Goal: Task Accomplishment & Management: Manage account settings

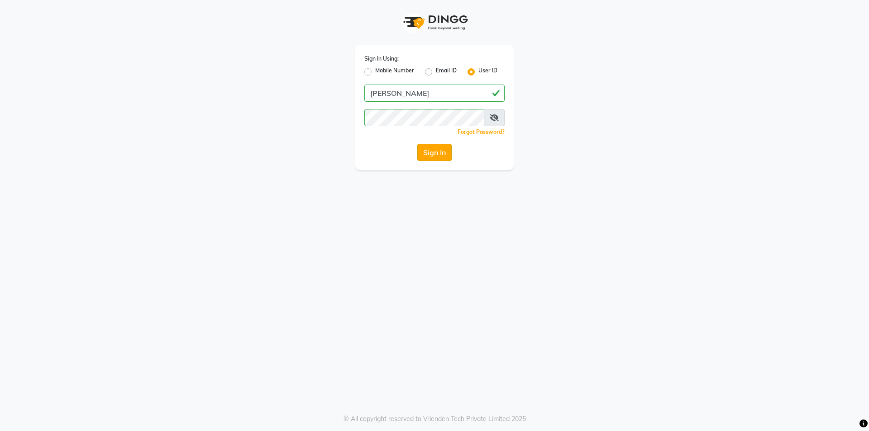
drag, startPoint x: 435, startPoint y: 150, endPoint x: 445, endPoint y: 155, distance: 11.3
click at [439, 150] on button "Sign In" at bounding box center [434, 152] width 34 height 17
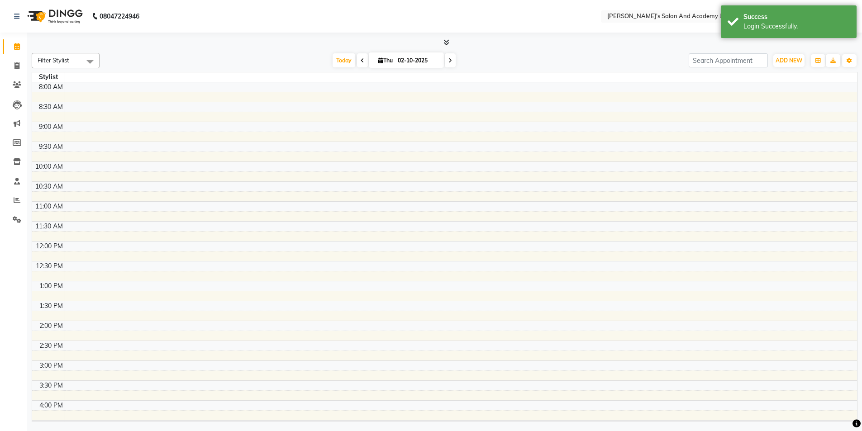
select select "en"
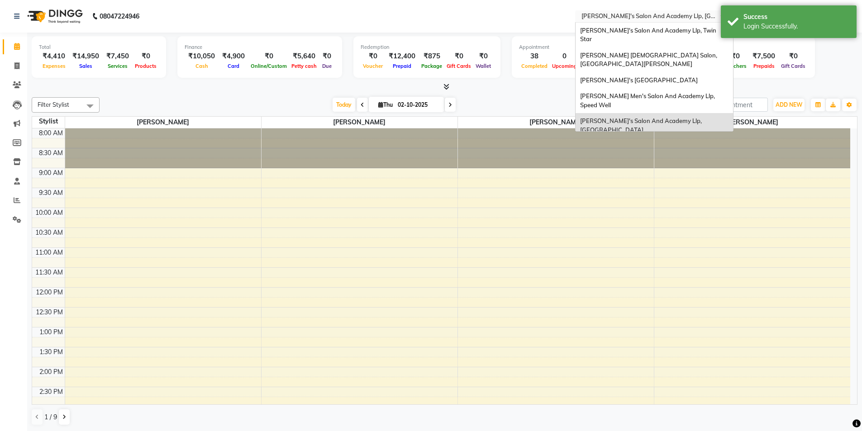
click at [675, 14] on input "text" at bounding box center [645, 17] width 131 height 9
click at [683, 113] on div "[PERSON_NAME]'s Salon And Academy Llp, [GEOGRAPHIC_DATA]" at bounding box center [653, 125] width 157 height 25
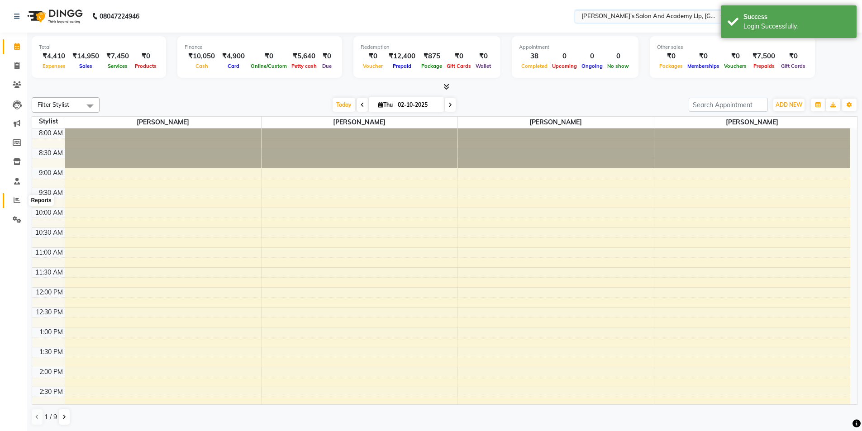
click at [15, 197] on icon at bounding box center [17, 200] width 7 height 7
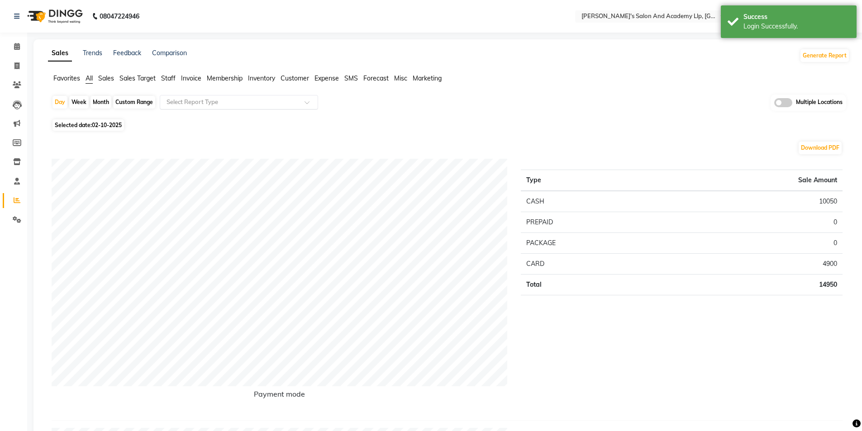
click at [181, 98] on input "text" at bounding box center [230, 102] width 130 height 9
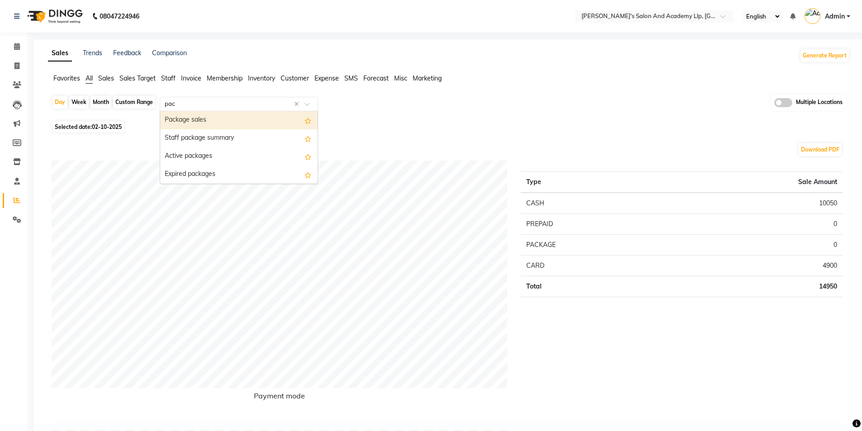
type input "pa"
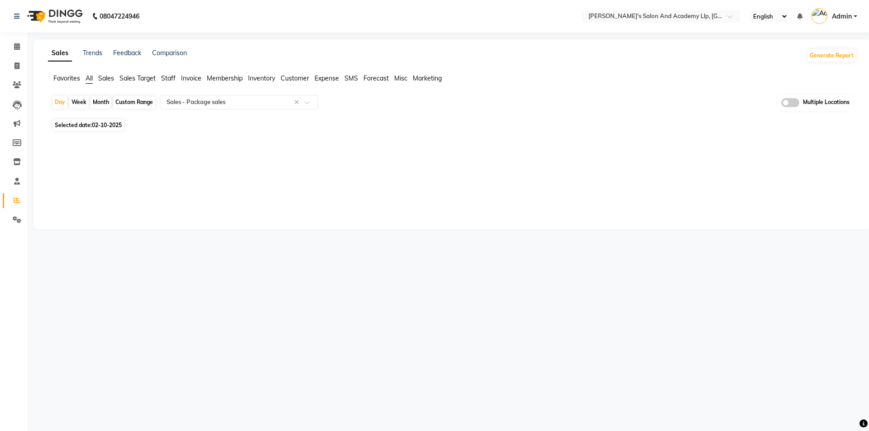
click at [131, 111] on div "Day Week Month Custom Range Select Report Type × Sales - Package sales × Multip…" at bounding box center [452, 106] width 801 height 22
click at [135, 105] on div "Custom Range" at bounding box center [134, 102] width 42 height 13
select select "10"
select select "2025"
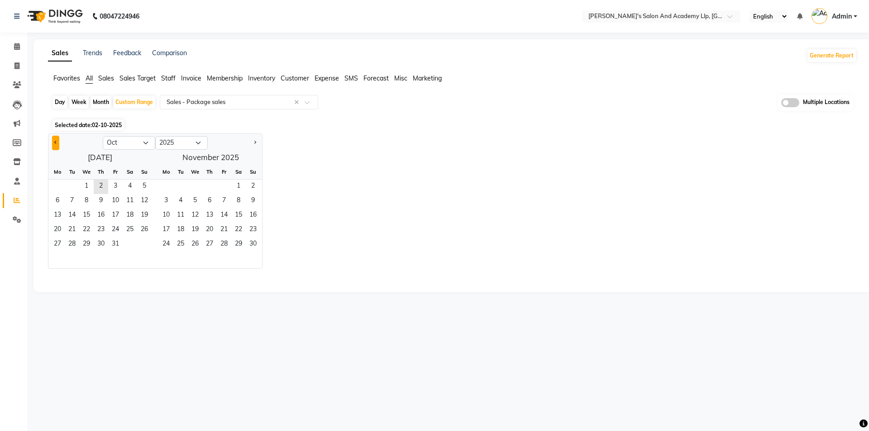
click at [56, 143] on span "Previous month" at bounding box center [55, 142] width 3 height 3
select select "9"
click at [57, 187] on span "1" at bounding box center [57, 187] width 14 height 14
click at [71, 245] on span "30" at bounding box center [72, 245] width 14 height 14
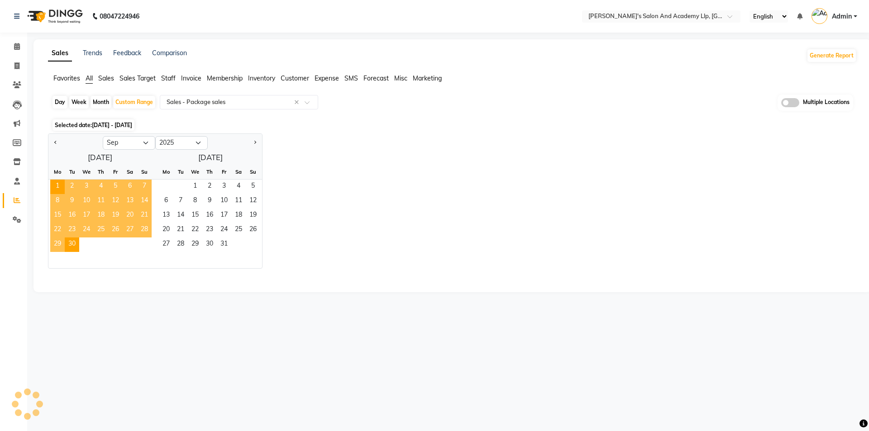
select select "full_report"
select select "pdf"
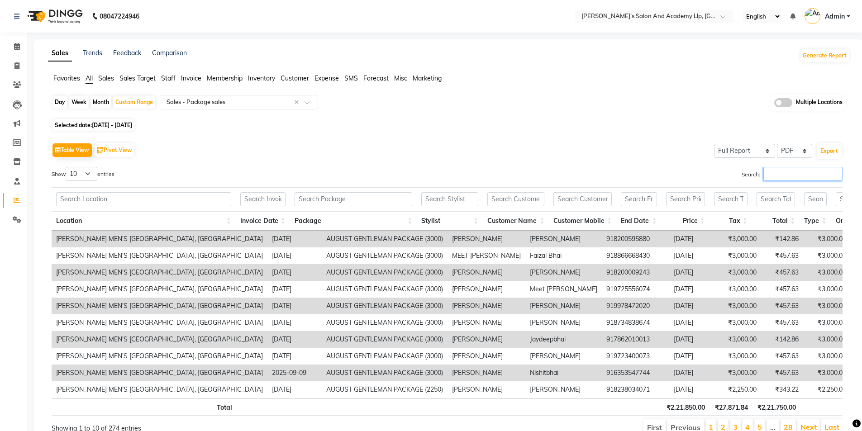
click at [777, 174] on input "Search:" at bounding box center [802, 174] width 79 height 14
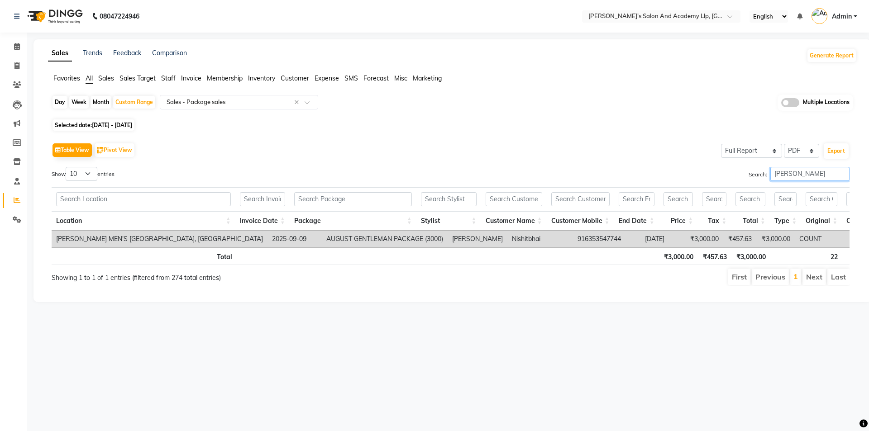
type input "[PERSON_NAME]"
drag, startPoint x: 394, startPoint y: 238, endPoint x: 411, endPoint y: 239, distance: 17.2
click at [413, 238] on td "AUGUST GENTLEMAN PACKAGE (3000)" at bounding box center [385, 239] width 126 height 17
click at [392, 277] on ul "First Previous 1 Next Last" at bounding box center [620, 277] width 460 height 16
drag, startPoint x: 399, startPoint y: 235, endPoint x: 414, endPoint y: 235, distance: 15.4
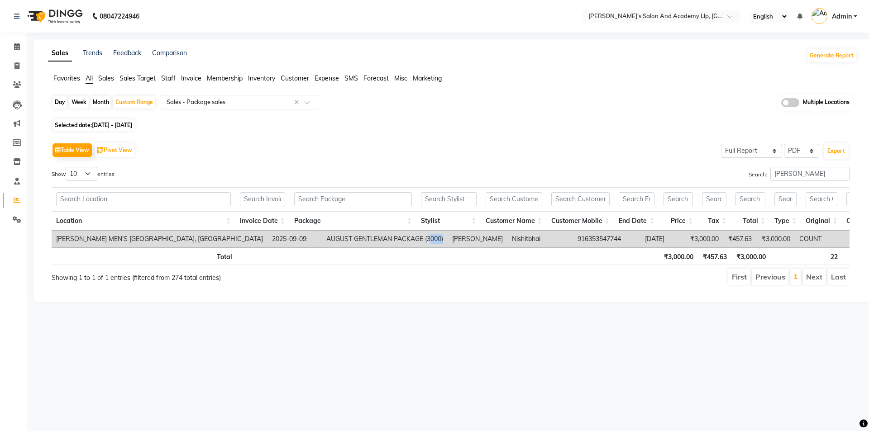
click at [414, 235] on td "AUGUST GENTLEMAN PACKAGE (3000)" at bounding box center [385, 239] width 126 height 17
click at [418, 265] on th at bounding box center [450, 256] width 65 height 18
click at [790, 100] on span at bounding box center [790, 102] width 18 height 9
click at [781, 104] on input "checkbox" at bounding box center [781, 104] width 0 height 0
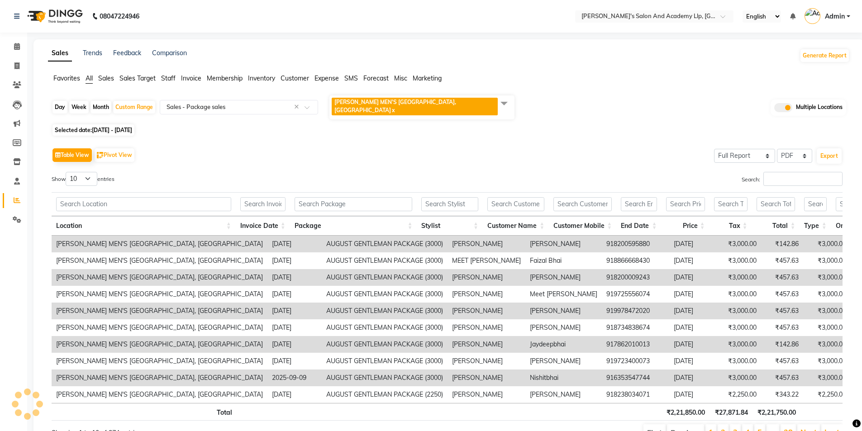
click at [170, 76] on span "Staff" at bounding box center [168, 78] width 14 height 8
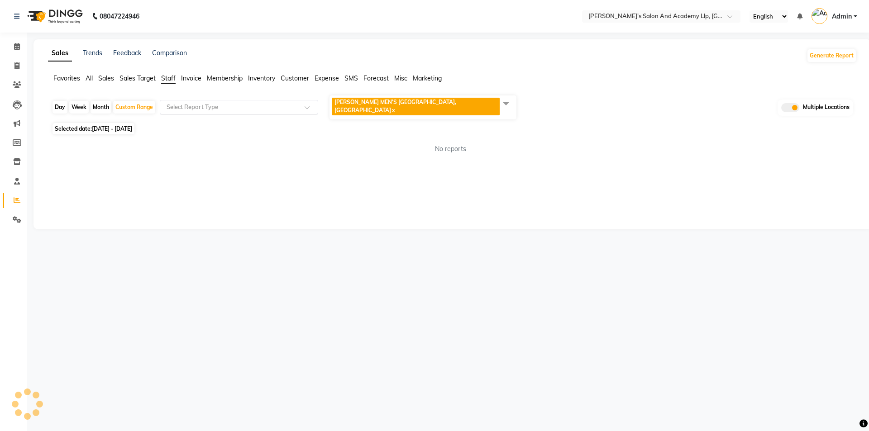
click at [195, 103] on input "text" at bounding box center [230, 107] width 130 height 9
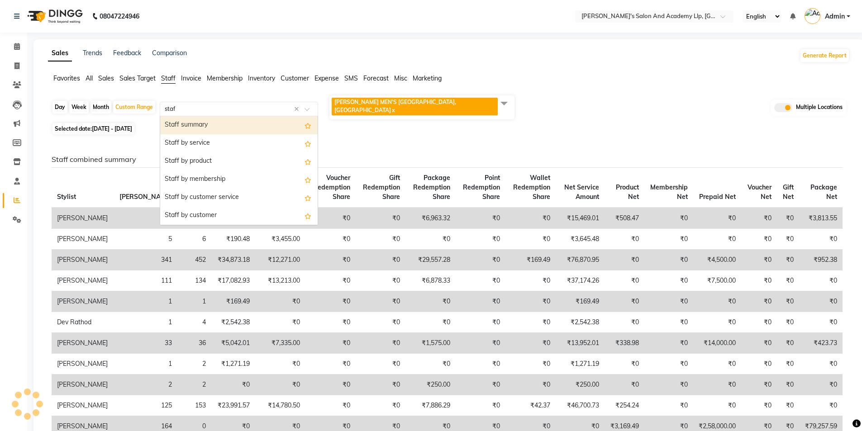
type input "staff"
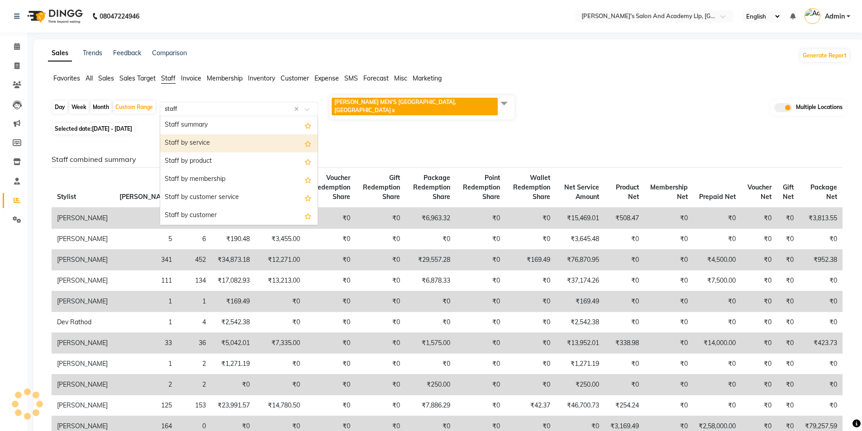
click at [195, 134] on div "Staff by service" at bounding box center [238, 143] width 157 height 18
select select "full_report"
select select "pdf"
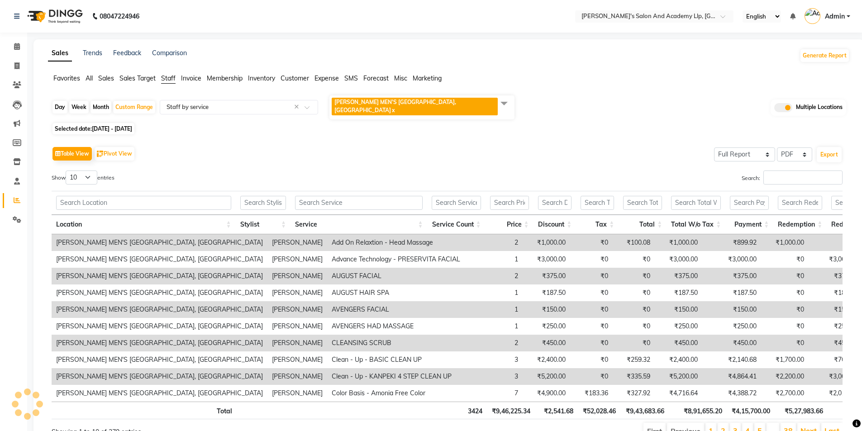
click at [366, 97] on span "[PERSON_NAME] MEN'S SALON AND ACADEMY LLP, [GEOGRAPHIC_DATA] x" at bounding box center [421, 107] width 185 height 24
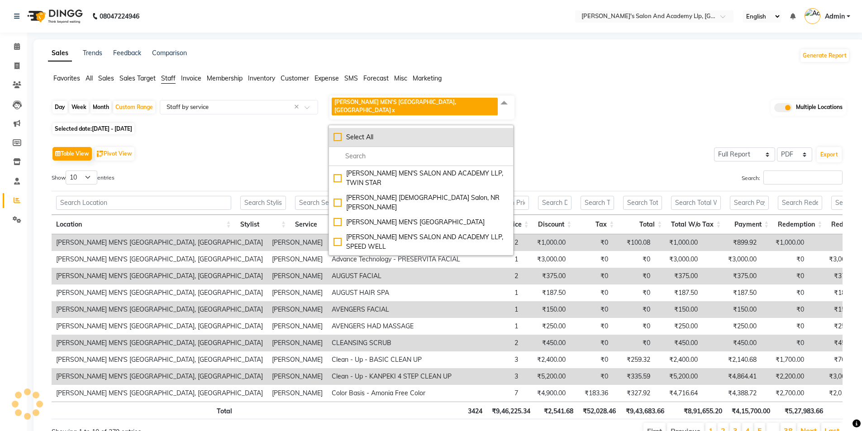
click at [330, 128] on li "Select All" at bounding box center [421, 137] width 184 height 19
checkbox input "true"
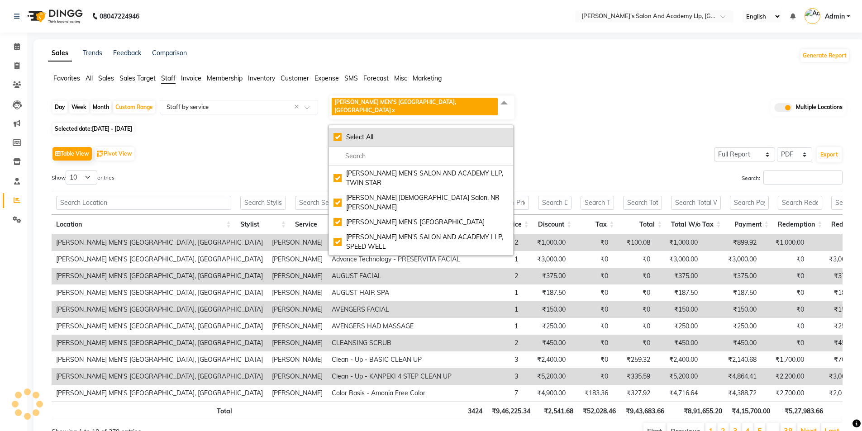
checkbox input "true"
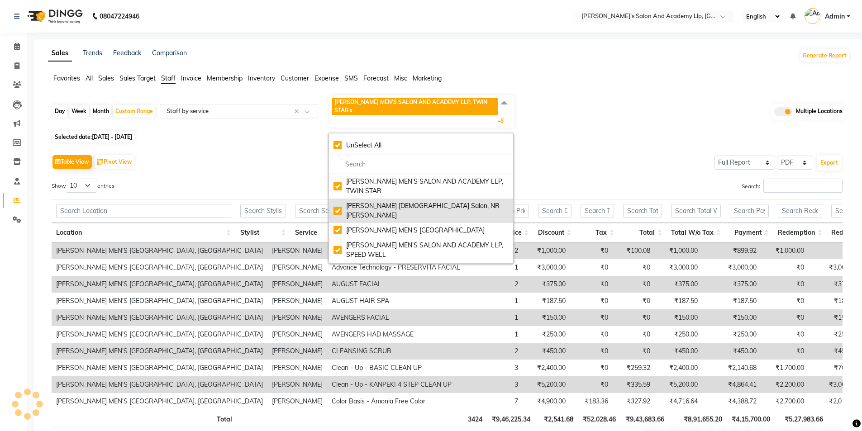
click at [341, 201] on div "[PERSON_NAME] [DEMOGRAPHIC_DATA] Salon, NR [PERSON_NAME]" at bounding box center [420, 210] width 175 height 19
checkbox input "false"
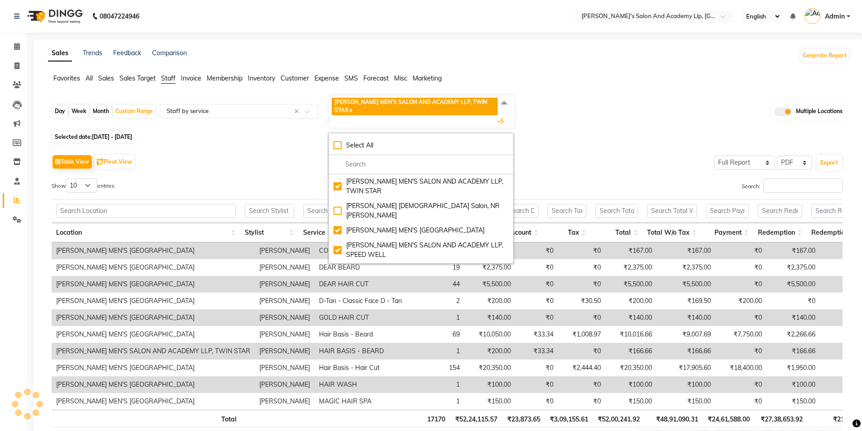
click at [224, 152] on div "Table View Pivot View Select Full Report Filtered Report Select CSV PDF Export" at bounding box center [447, 161] width 791 height 19
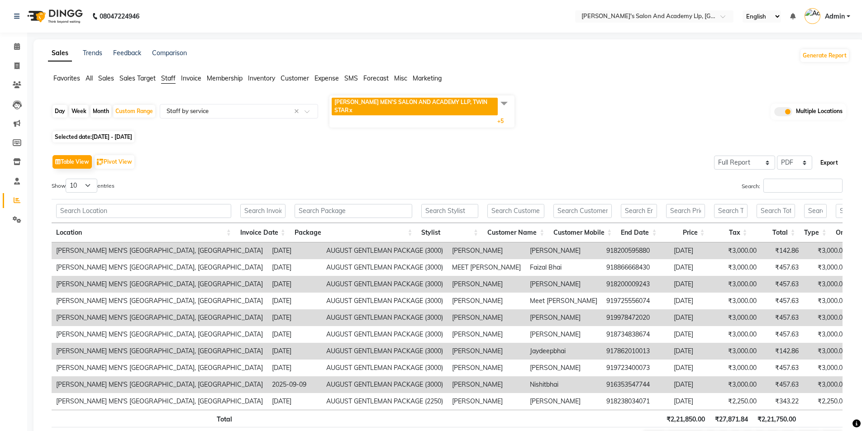
click at [833, 155] on button "Export" at bounding box center [829, 162] width 25 height 15
select select "full_report"
select select "csv"
click at [435, 105] on span "[PERSON_NAME] MEN'S SALON AND ACADEMY LLP, TWIN STAR" at bounding box center [410, 106] width 153 height 15
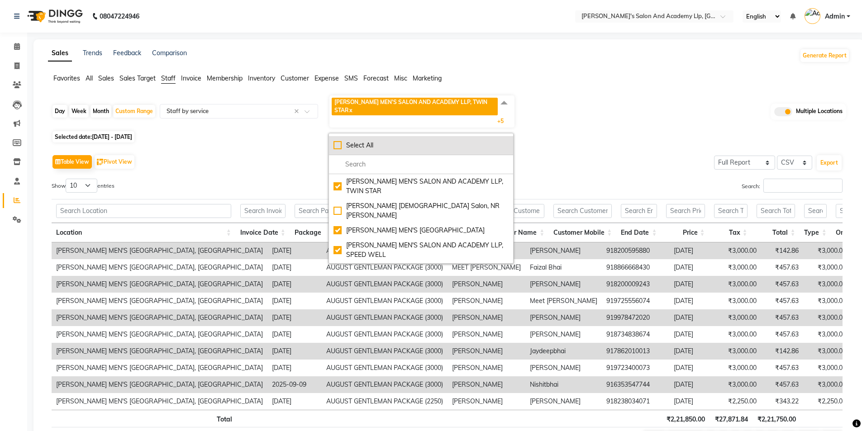
click at [341, 141] on div "Select All" at bounding box center [420, 146] width 175 height 10
checkbox input "true"
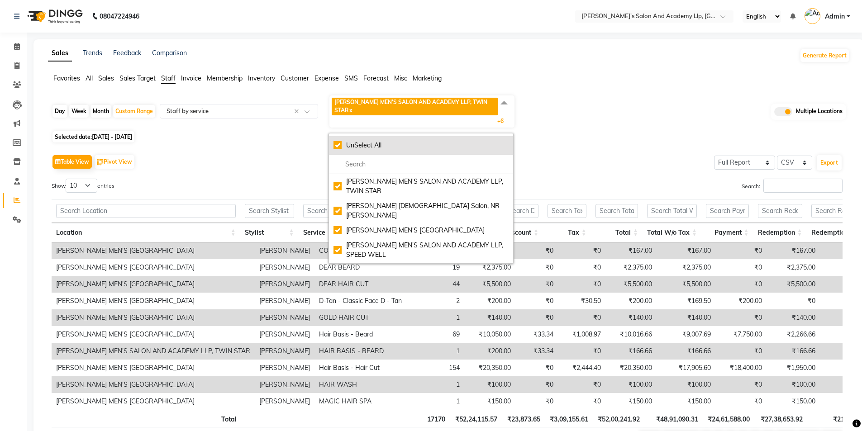
click at [338, 141] on div "UnSelect All" at bounding box center [420, 146] width 175 height 10
checkbox input "false"
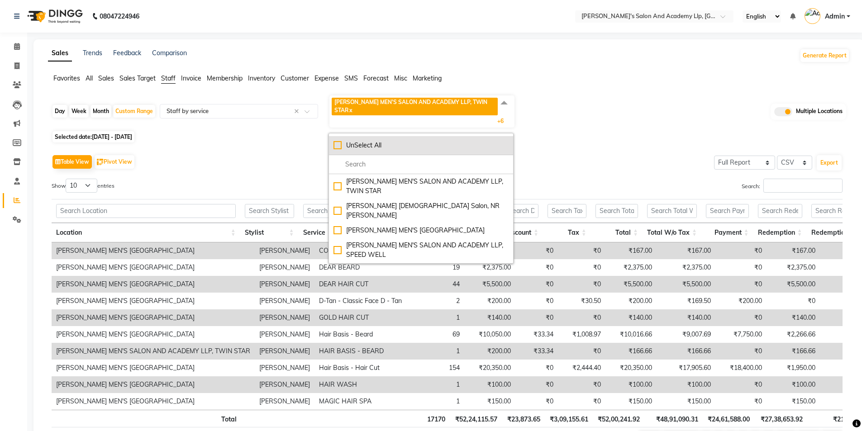
checkbox input "false"
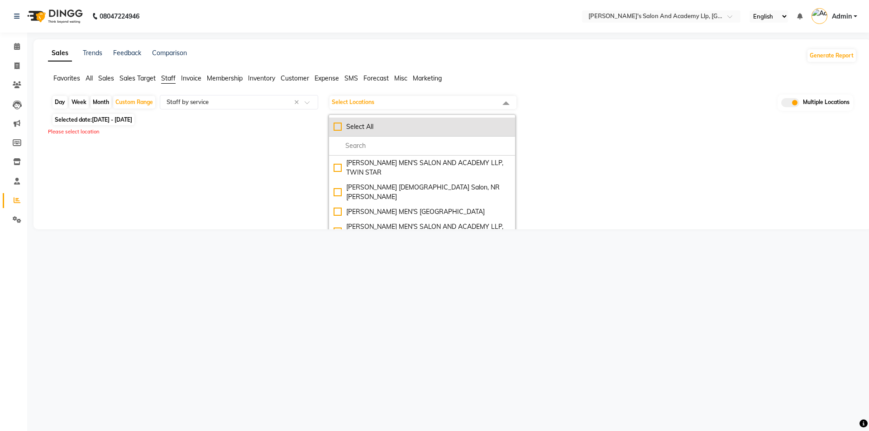
click at [338, 130] on div "Select All" at bounding box center [421, 127] width 177 height 10
checkbox input "true"
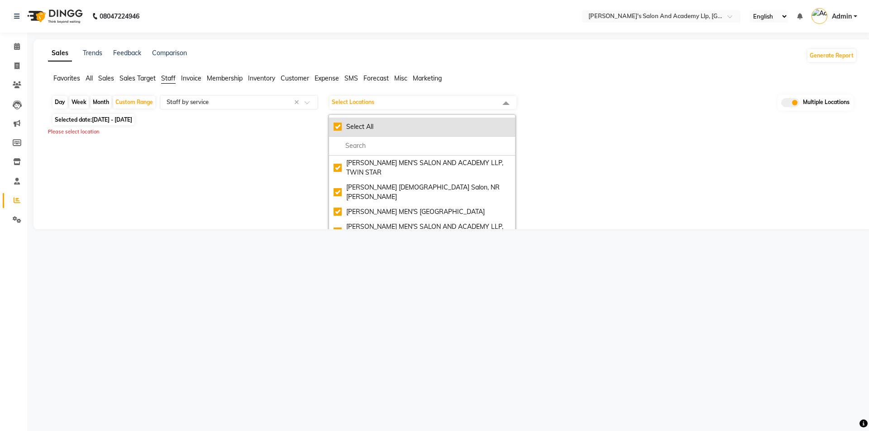
checkbox input "true"
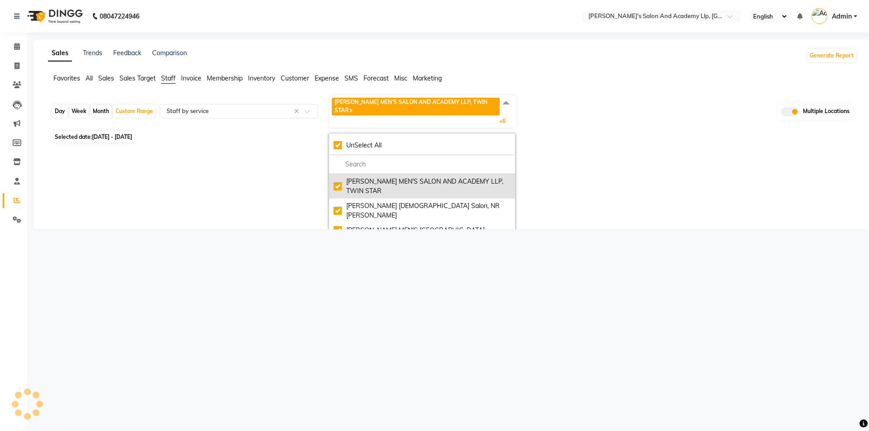
select select "full_report"
select select "csv"
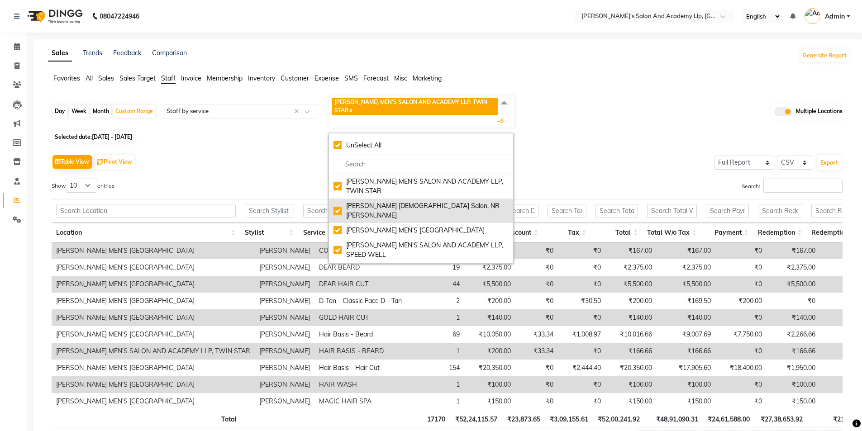
click at [339, 201] on div "[PERSON_NAME] [DEMOGRAPHIC_DATA] Salon, NR [PERSON_NAME]" at bounding box center [420, 210] width 175 height 19
checkbox input "false"
click at [558, 152] on div "Table View Pivot View Select Full Report Filtered Report Select CSV PDF Export" at bounding box center [447, 161] width 791 height 19
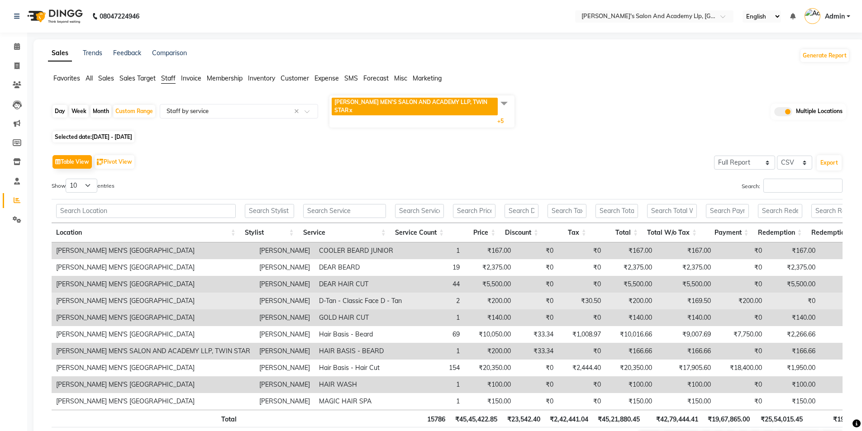
scroll to position [44, 0]
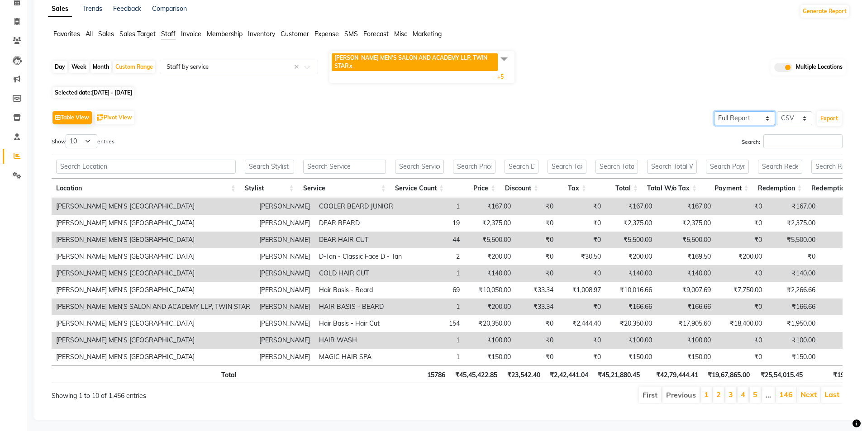
click at [749, 111] on select "Select Full Report Filtered Report" at bounding box center [744, 118] width 61 height 14
click at [714, 111] on select "Select Full Report Filtered Report" at bounding box center [744, 118] width 61 height 14
click at [829, 111] on button "Export" at bounding box center [829, 118] width 25 height 15
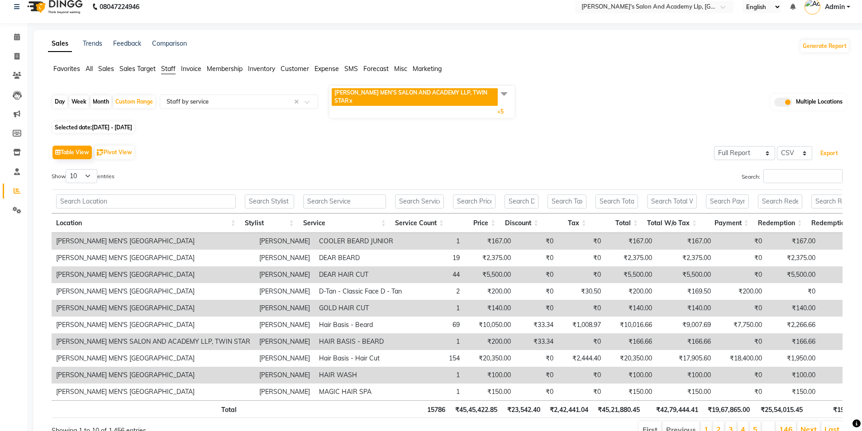
scroll to position [0, 0]
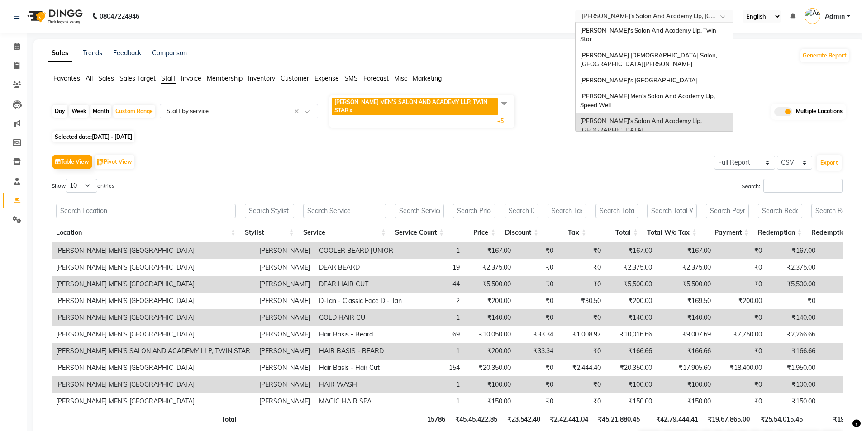
click at [686, 13] on input "text" at bounding box center [645, 17] width 131 height 9
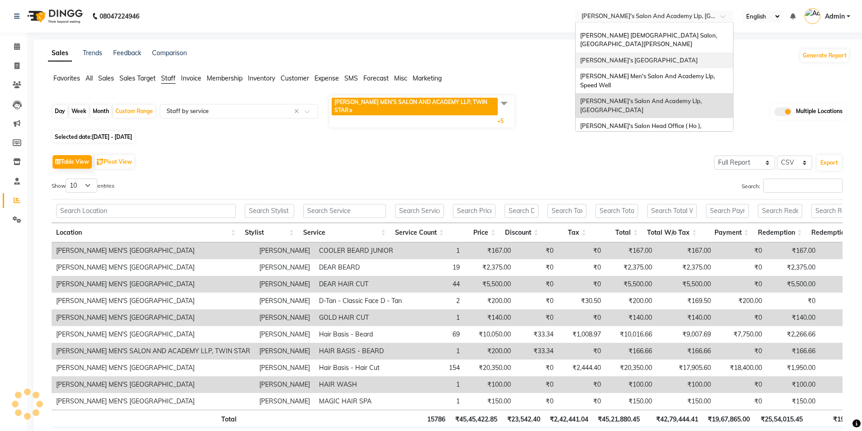
scroll to position [30, 0]
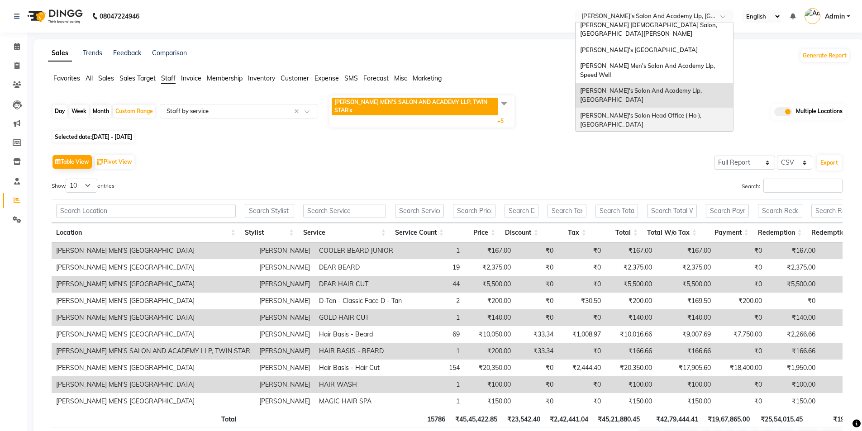
click at [674, 108] on div "[PERSON_NAME]'s Salon Head Office ( Ho ), [GEOGRAPHIC_DATA]" at bounding box center [653, 120] width 157 height 25
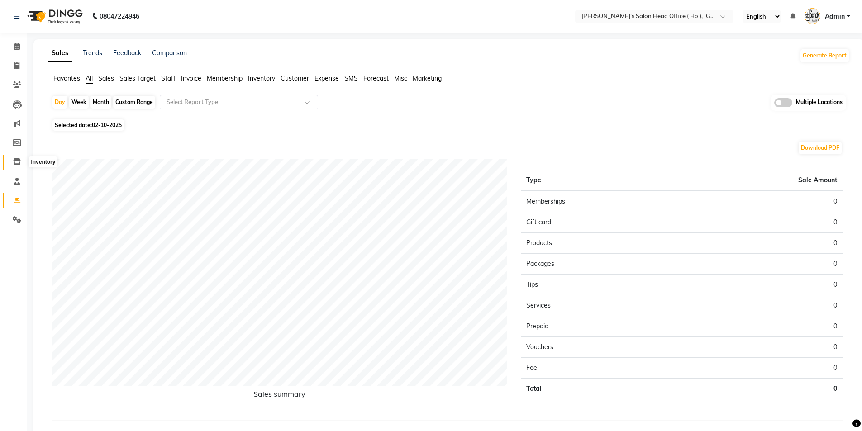
click at [19, 161] on icon at bounding box center [17, 161] width 8 height 7
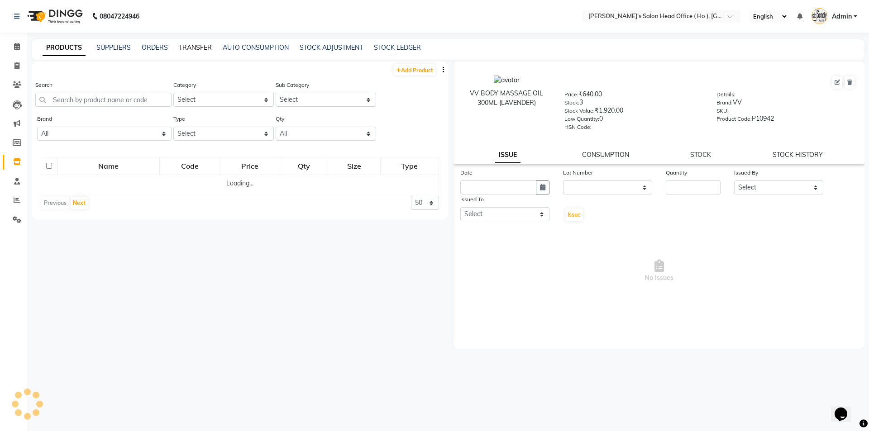
click at [200, 51] on link "TRANSFER" at bounding box center [195, 47] width 33 height 8
select select "sender"
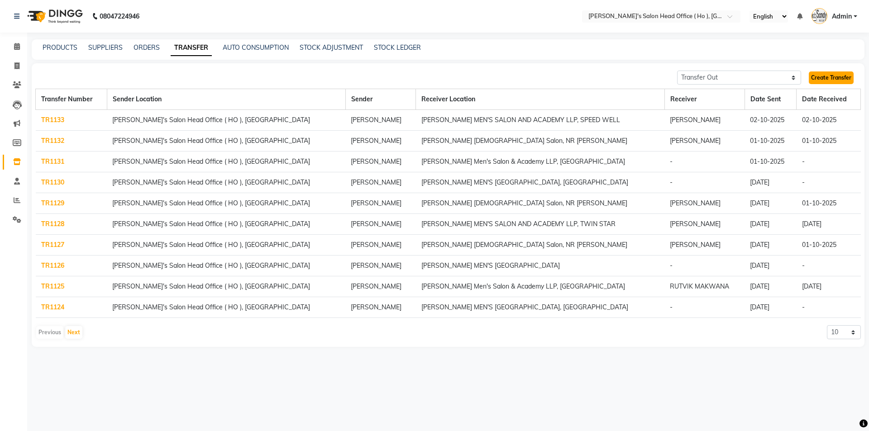
click at [832, 73] on link "Create Transfer" at bounding box center [830, 77] width 45 height 13
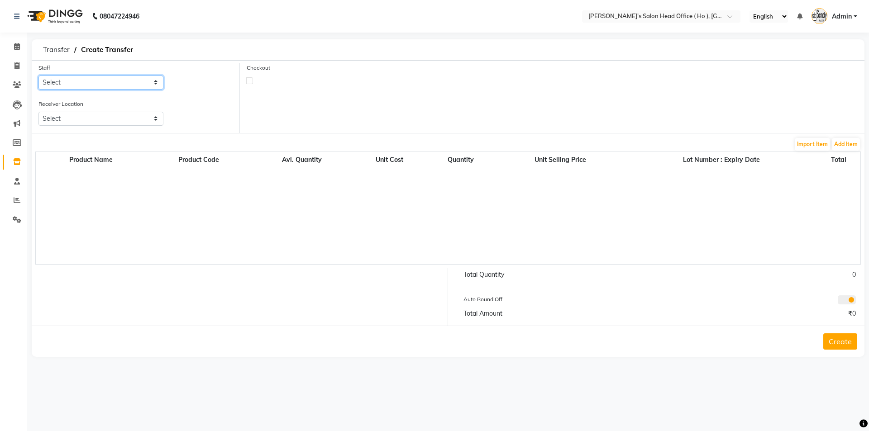
click at [111, 83] on select "Select ARYAN SEN HIRALAL SEN SUNNY SEN Umang" at bounding box center [100, 83] width 125 height 14
select select "58746"
click at [38, 76] on select "Select ARYAN SEN HIRALAL SEN SUNNY SEN Umang" at bounding box center [100, 83] width 125 height 14
click at [98, 120] on select "Select Sandy Men's Salon And Academy Llp, Twin Star Elaine Ladies Salon, Nr Bal…" at bounding box center [100, 119] width 125 height 14
select select "2964"
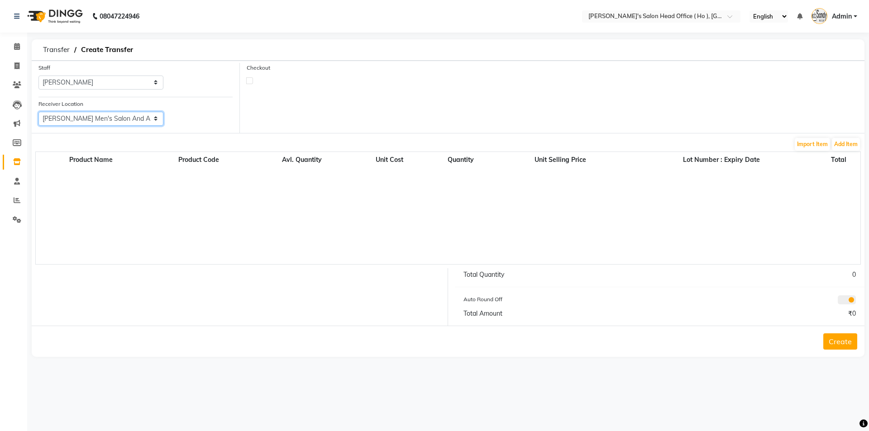
click at [38, 112] on select "Select Sandy Men's Salon And Academy Llp, Twin Star Elaine Ladies Salon, Nr Bal…" at bounding box center [100, 119] width 125 height 14
click at [849, 140] on button "Add Item" at bounding box center [846, 144] width 28 height 13
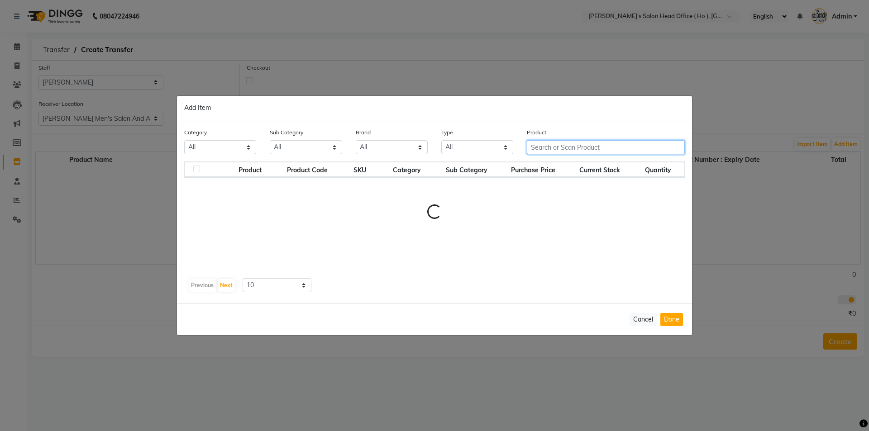
click at [562, 153] on div "Category All Hair Skin Waxing Disposable Threading Hands and Feet Beauty Planet…" at bounding box center [434, 211] width 515 height 183
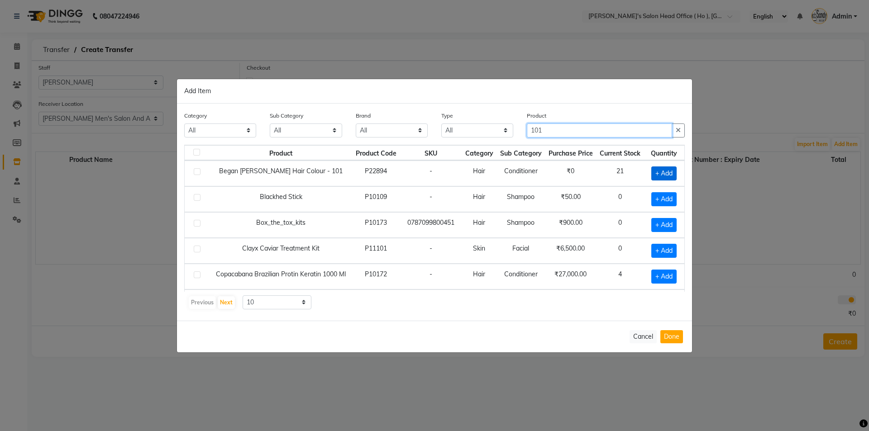
type input "101"
click at [667, 168] on span "+ Add" at bounding box center [663, 173] width 25 height 14
checkbox input "true"
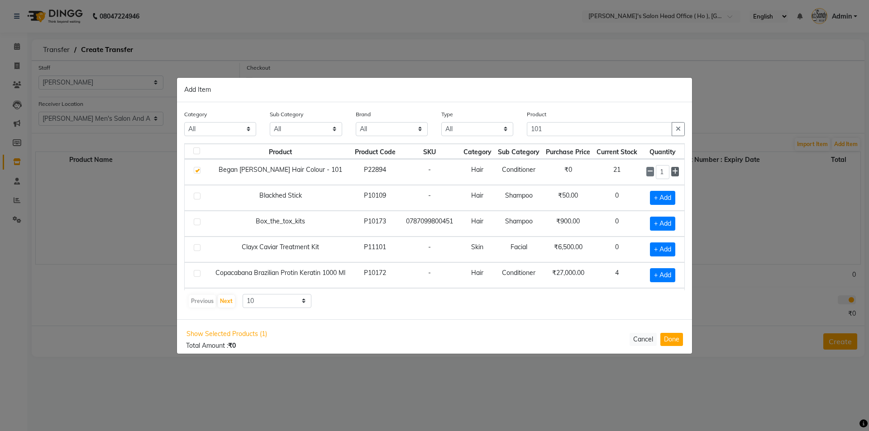
click at [672, 172] on icon at bounding box center [675, 171] width 6 height 6
type input "2"
drag, startPoint x: 571, startPoint y: 133, endPoint x: 446, endPoint y: 126, distance: 126.0
click at [446, 126] on div "Category All Hair Skin Waxing Disposable Threading Hands and Feet Beauty Planet…" at bounding box center [434, 126] width 514 height 34
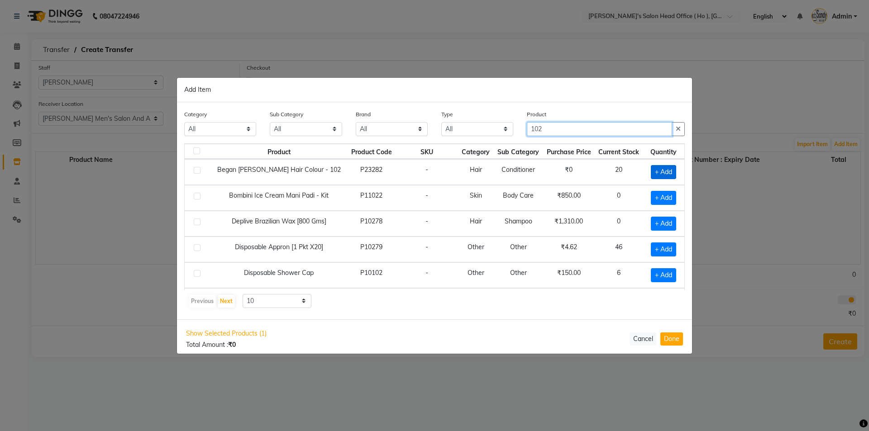
type input "102"
click at [656, 172] on span "+ Add" at bounding box center [663, 172] width 25 height 14
checkbox input "true"
drag, startPoint x: 665, startPoint y: 171, endPoint x: 661, endPoint y: 185, distance: 14.2
click at [672, 171] on icon at bounding box center [675, 171] width 6 height 6
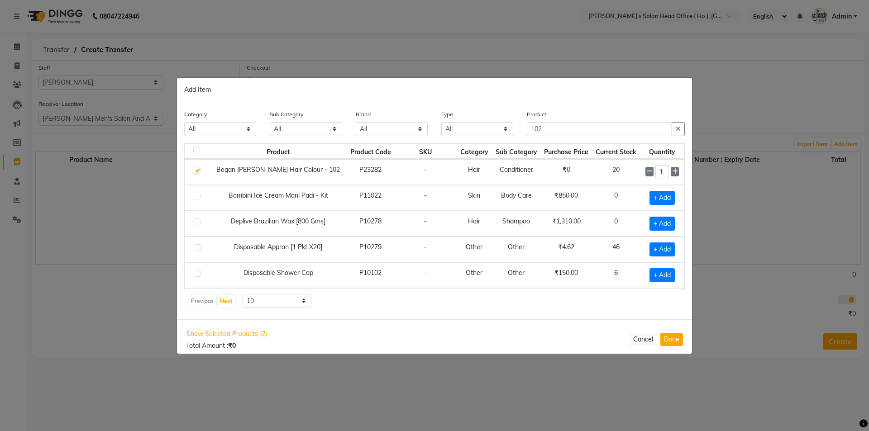
type input "2"
click at [671, 339] on button "Done" at bounding box center [671, 339] width 23 height 13
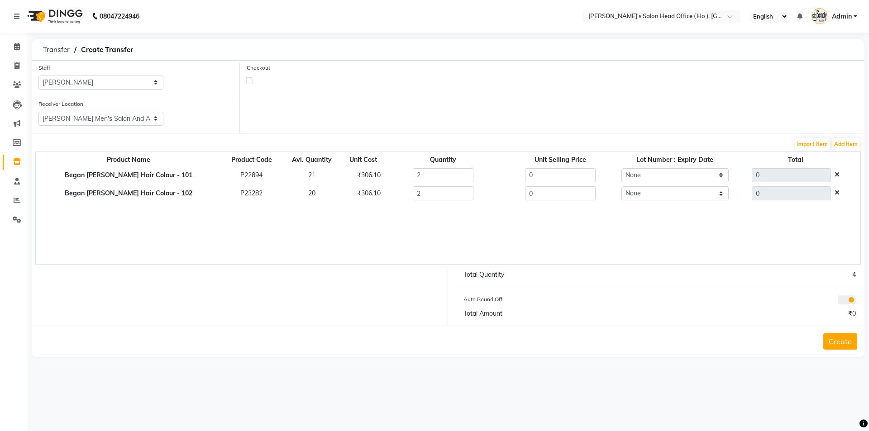
drag, startPoint x: 853, startPoint y: 342, endPoint x: 817, endPoint y: 340, distance: 36.7
click at [852, 342] on button "Create" at bounding box center [840, 341] width 34 height 16
